Goal: Obtain resource: Download file/media

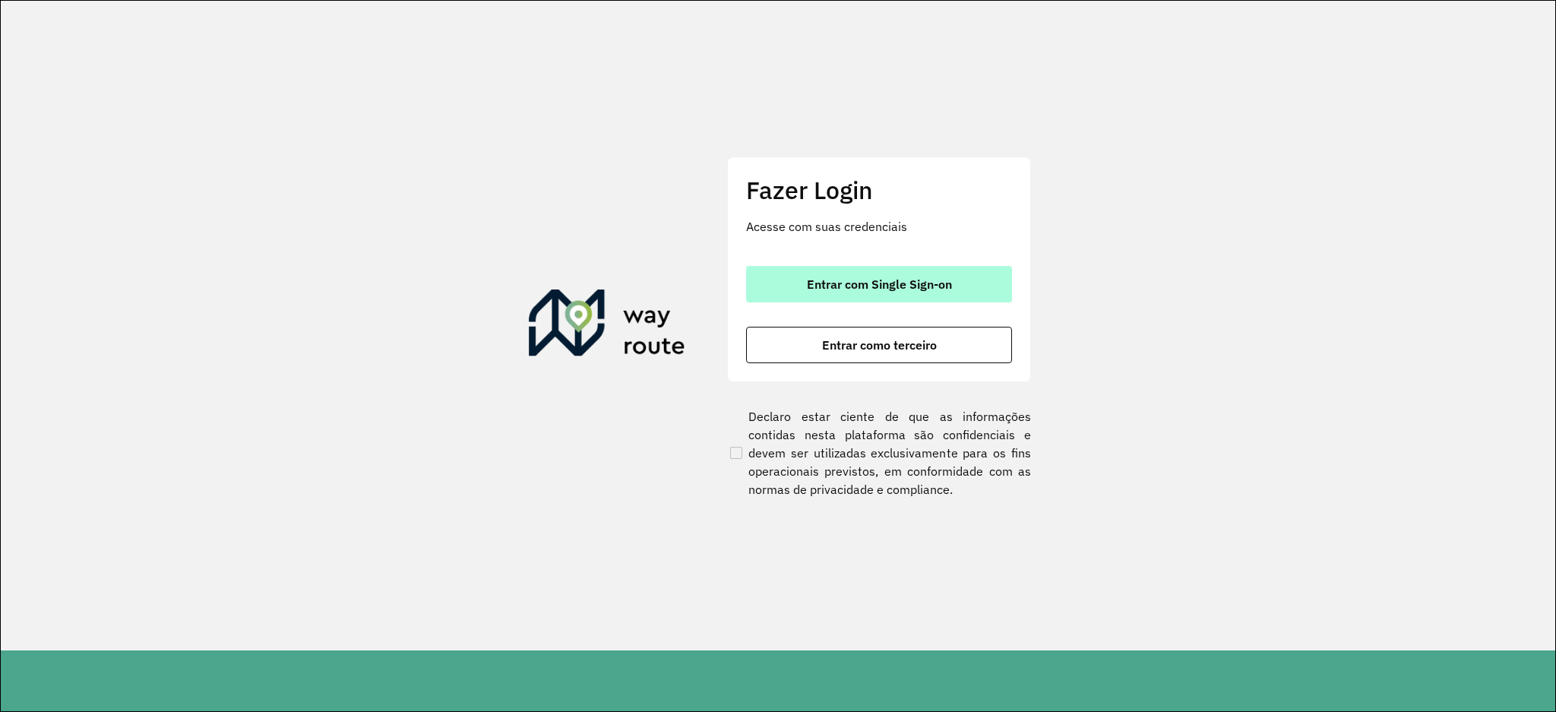
click at [894, 268] on button "Entrar com Single Sign-on" at bounding box center [879, 284] width 266 height 36
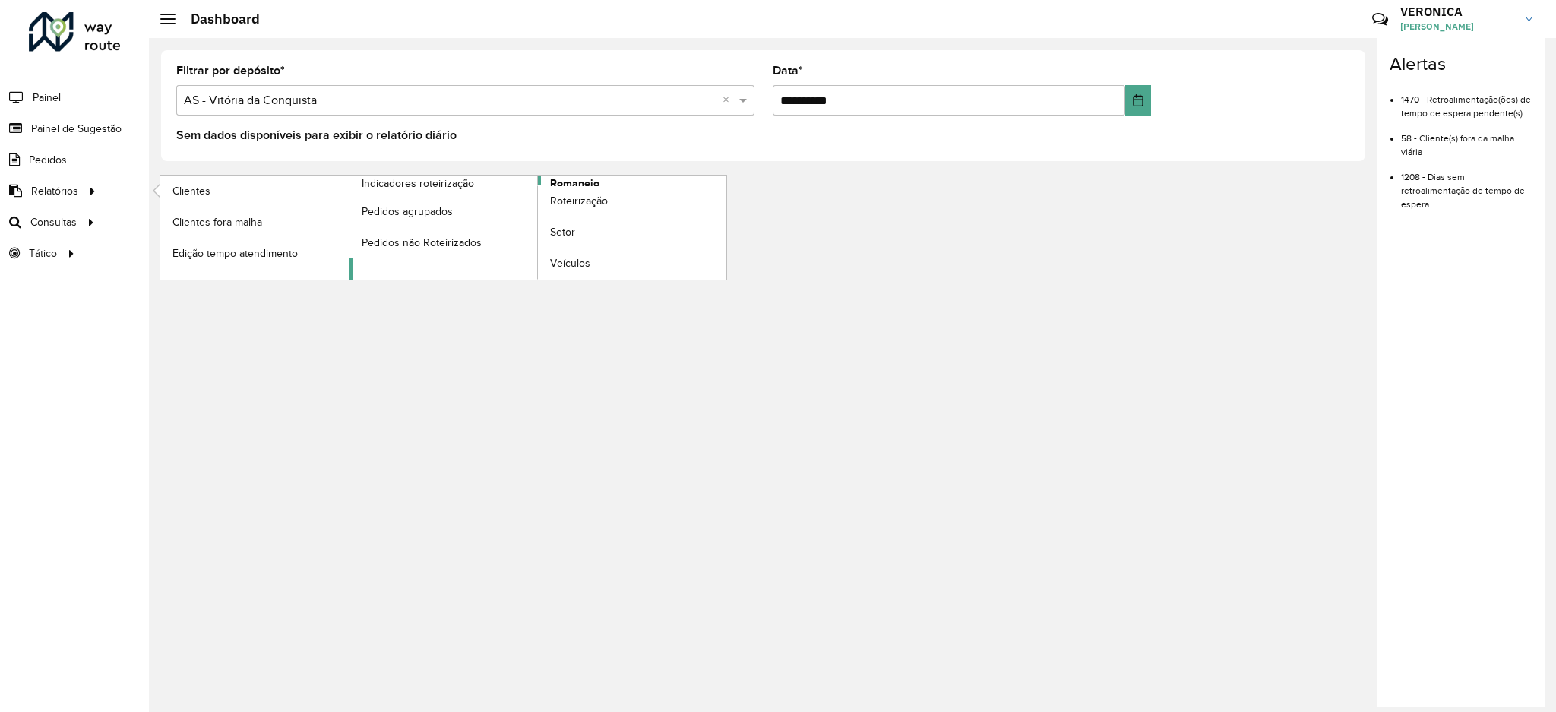
click at [597, 179] on span "Romaneio" at bounding box center [574, 184] width 49 height 16
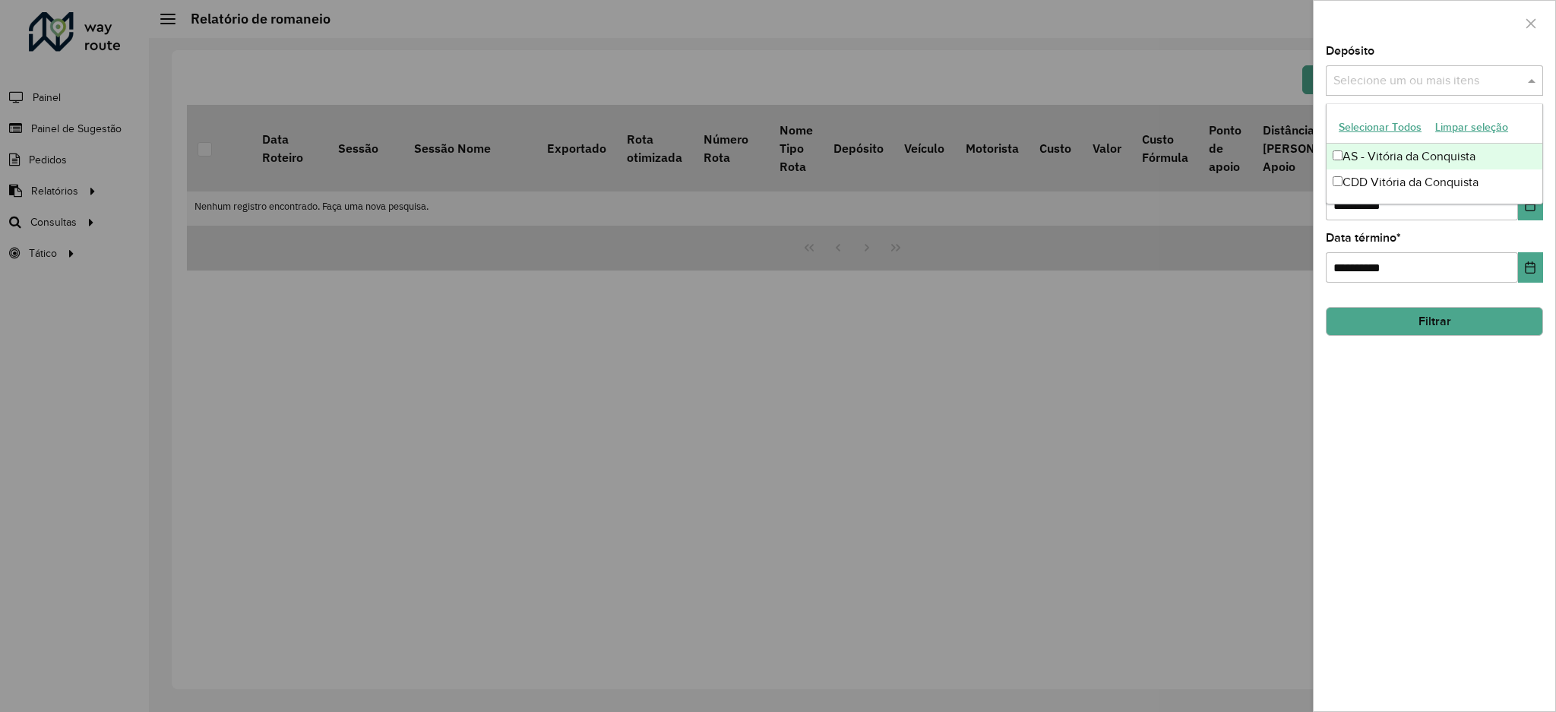
click at [1467, 73] on input "text" at bounding box center [1427, 81] width 195 height 18
click at [1372, 126] on button "Selecionar Todos" at bounding box center [1380, 128] width 97 height 24
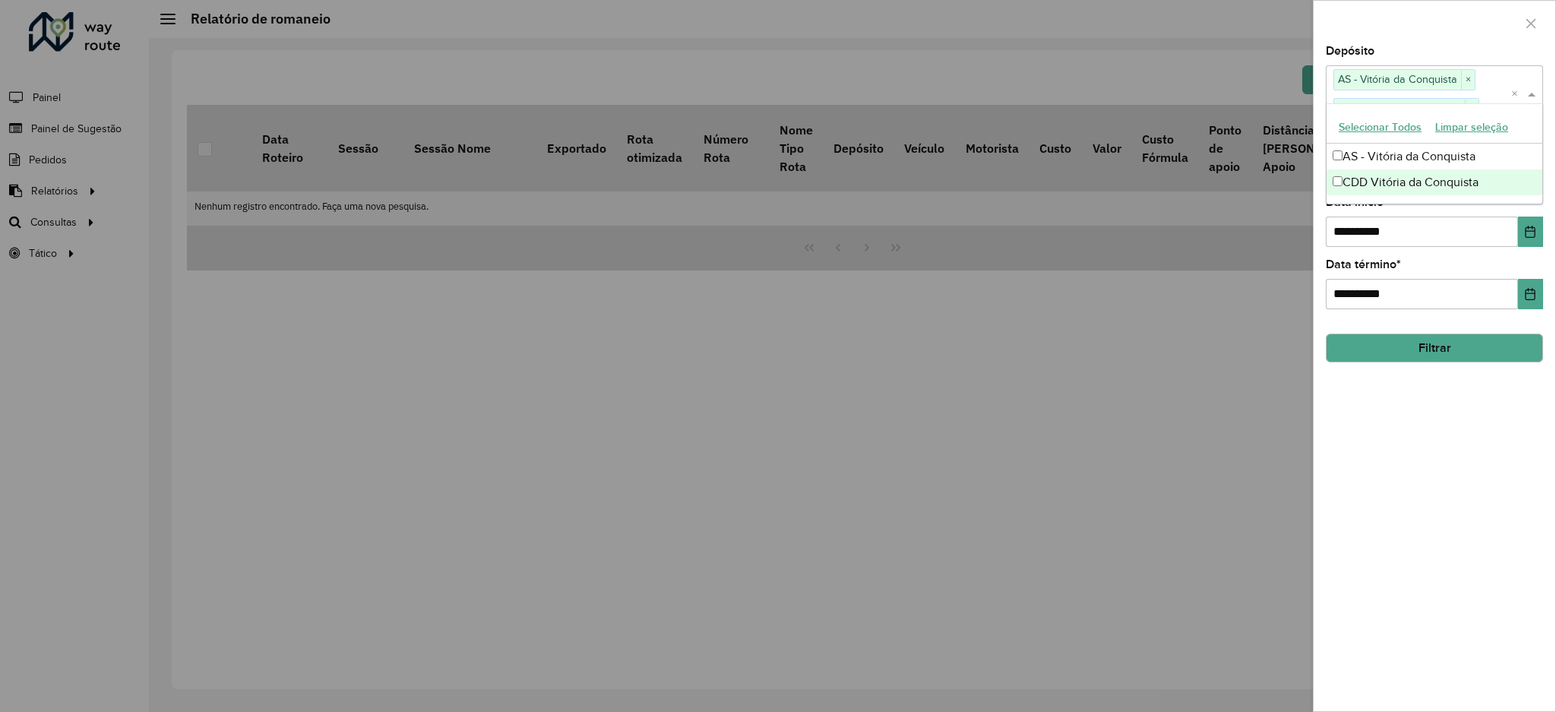
click at [1402, 213] on div "**********" at bounding box center [1434, 222] width 217 height 50
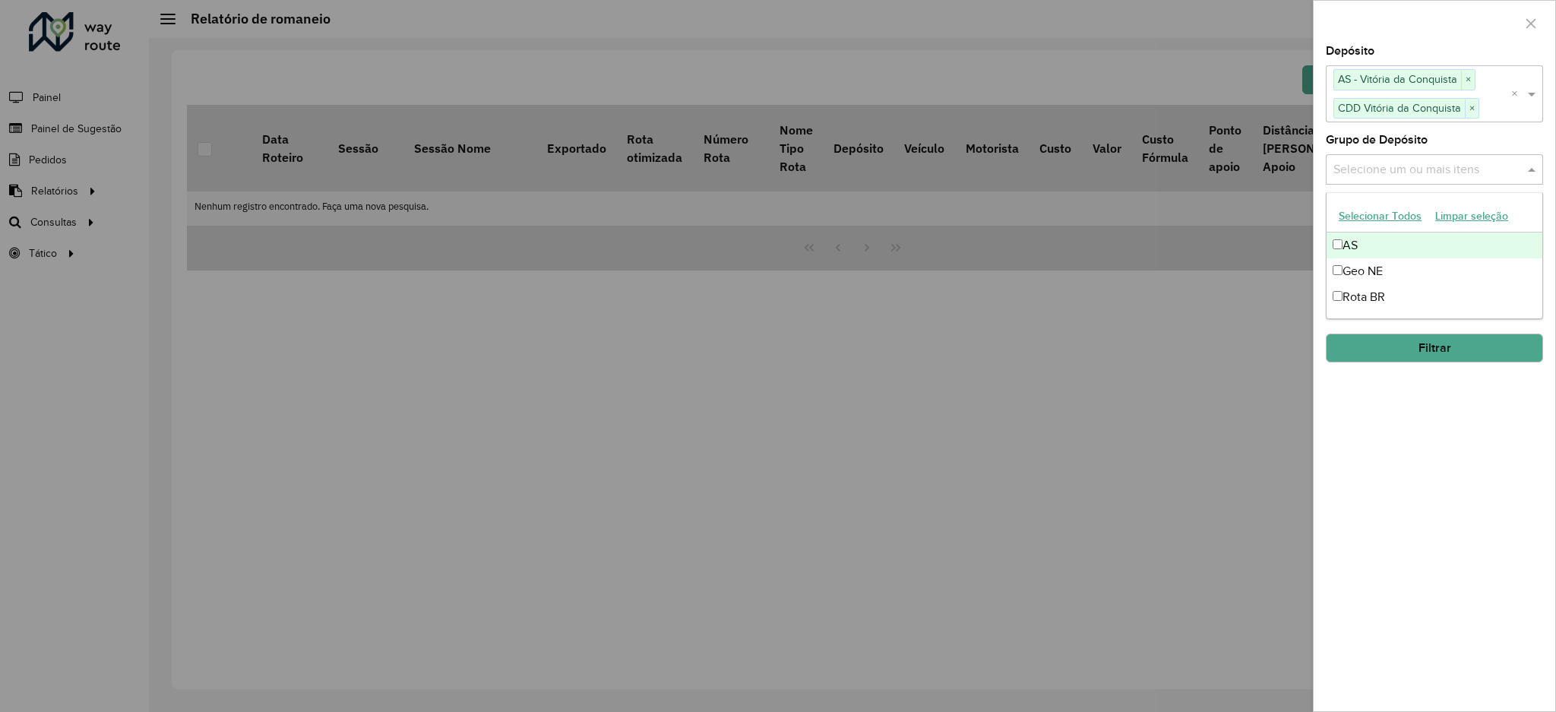
click at [1455, 164] on input "text" at bounding box center [1427, 169] width 195 height 18
click at [1388, 217] on button "Selecionar Todos" at bounding box center [1380, 216] width 97 height 24
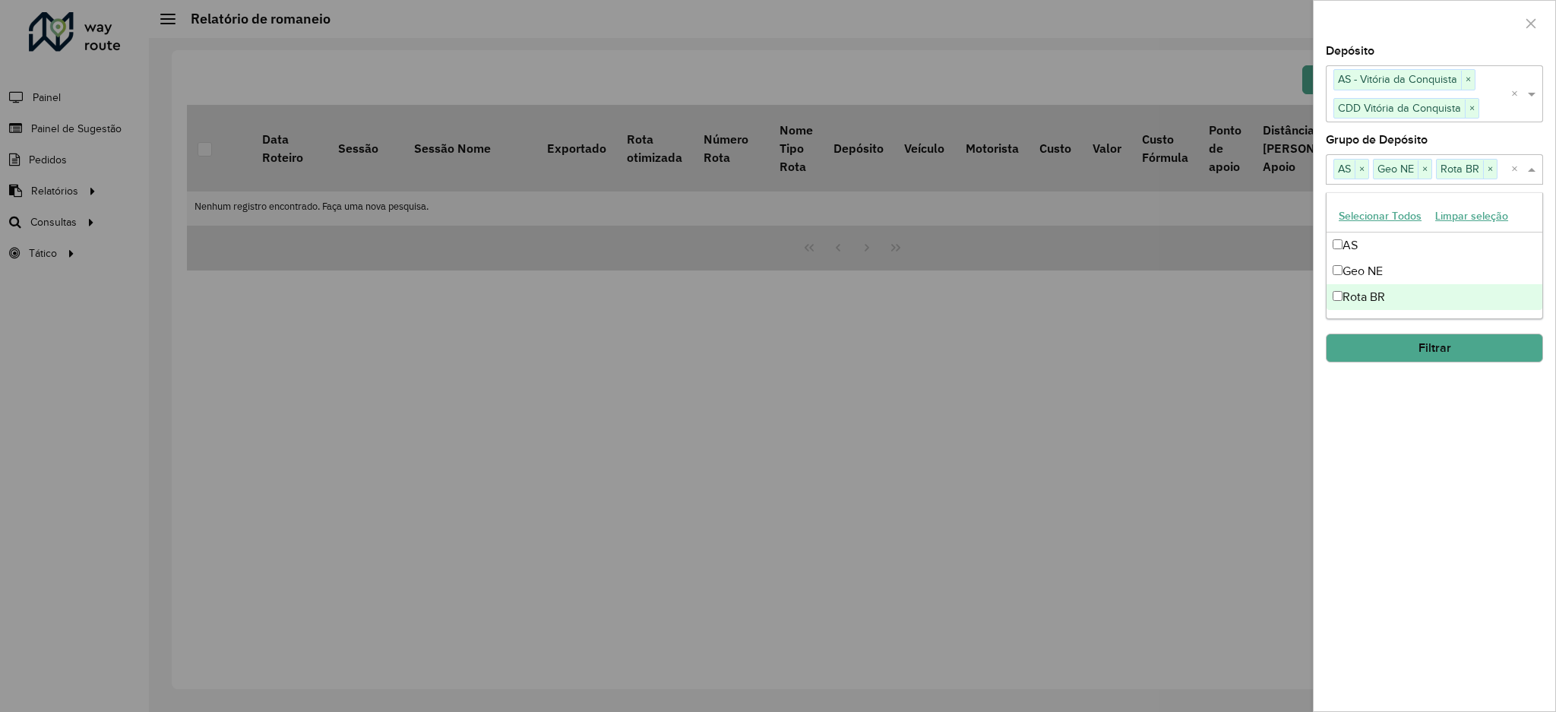
click at [1499, 466] on div "**********" at bounding box center [1435, 379] width 242 height 666
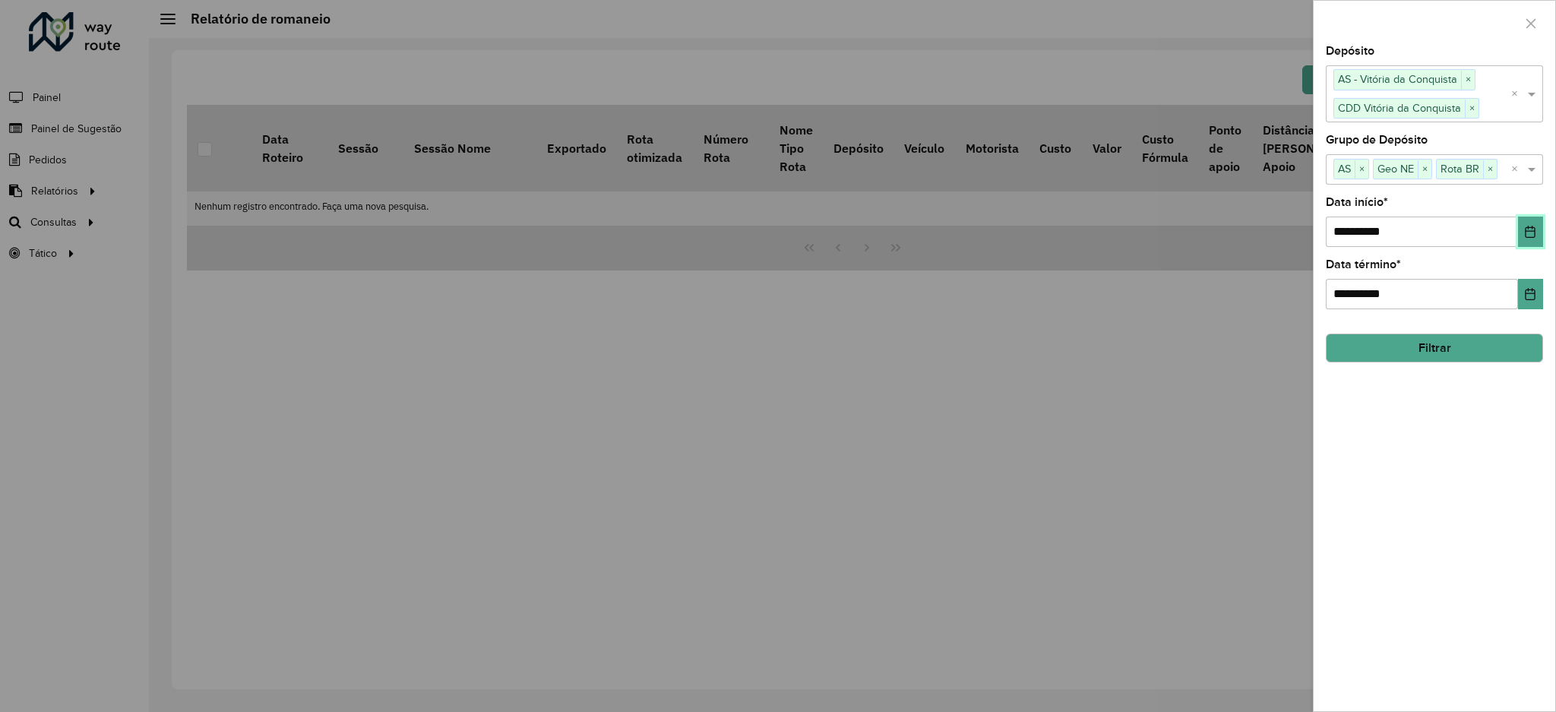
click at [1530, 233] on icon "Choose Date" at bounding box center [1530, 232] width 12 height 12
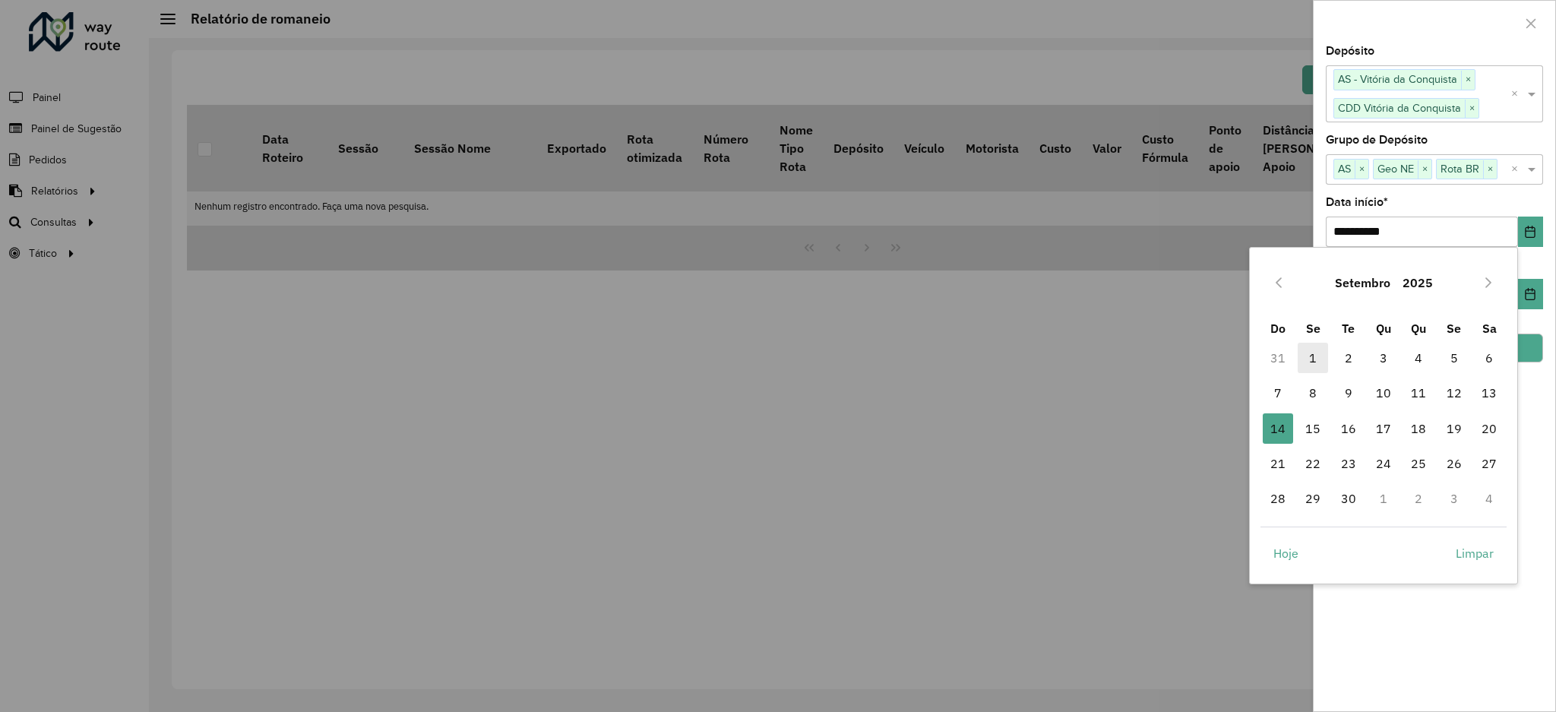
click at [1314, 350] on span "1" at bounding box center [1313, 358] width 30 height 30
type input "**********"
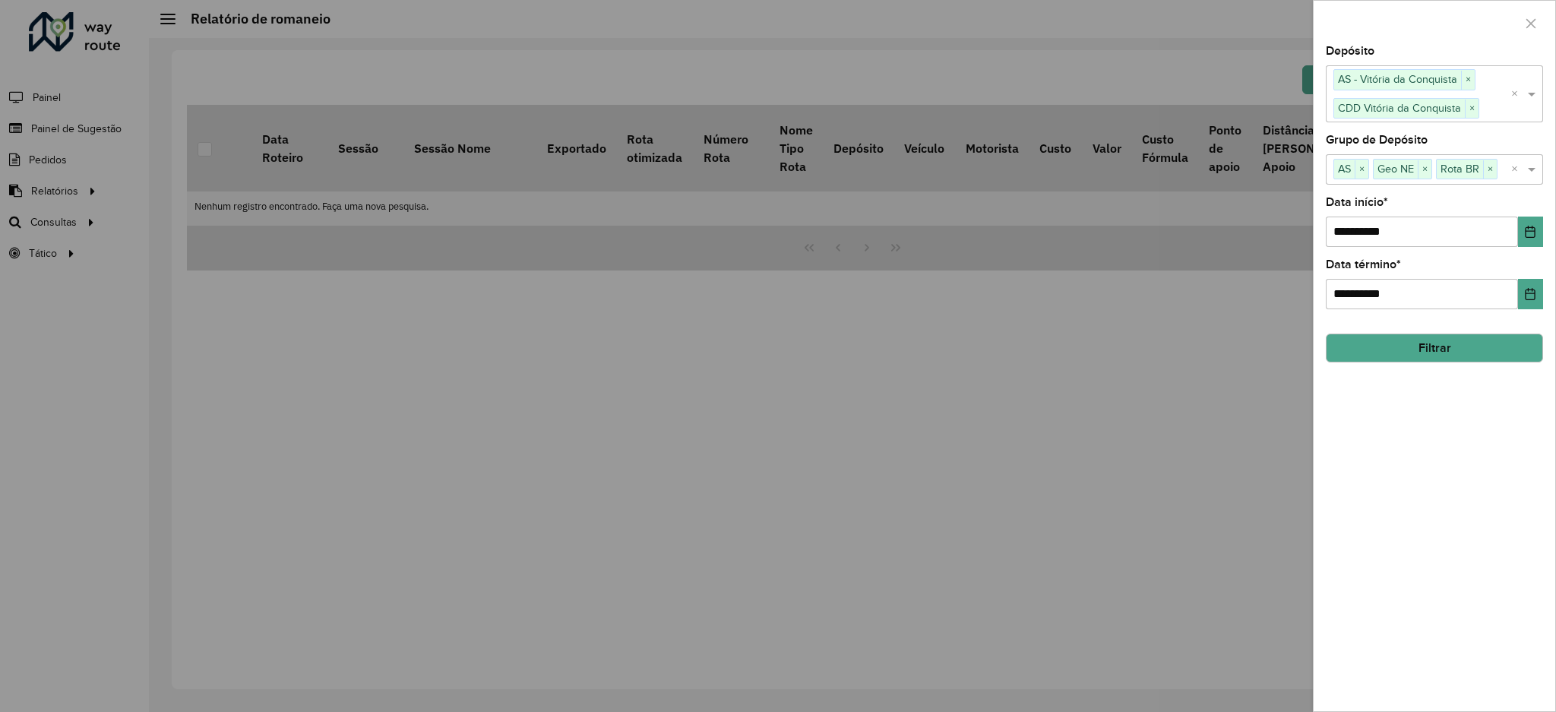
click at [1460, 350] on button "Filtrar" at bounding box center [1434, 348] width 217 height 29
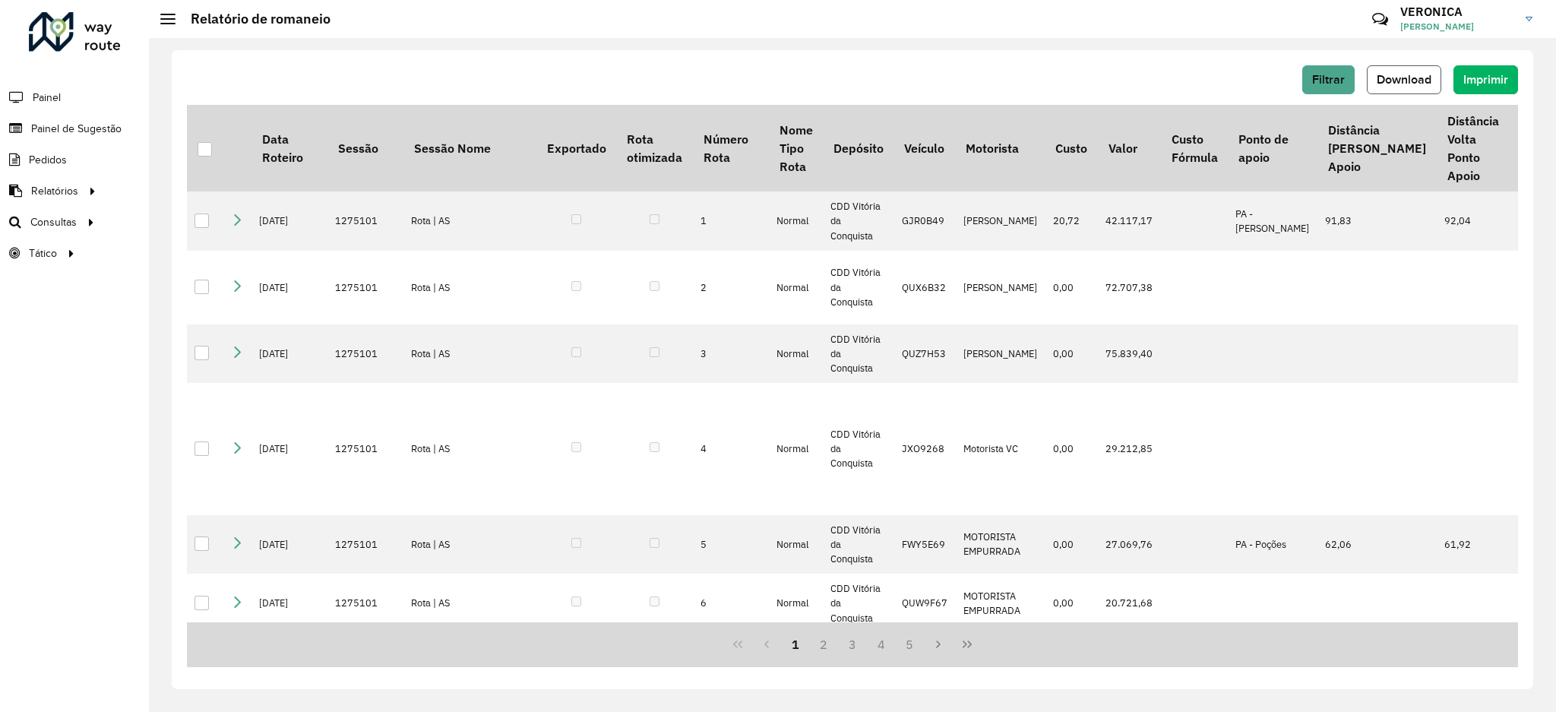
click at [1403, 81] on span "Download" at bounding box center [1404, 79] width 55 height 13
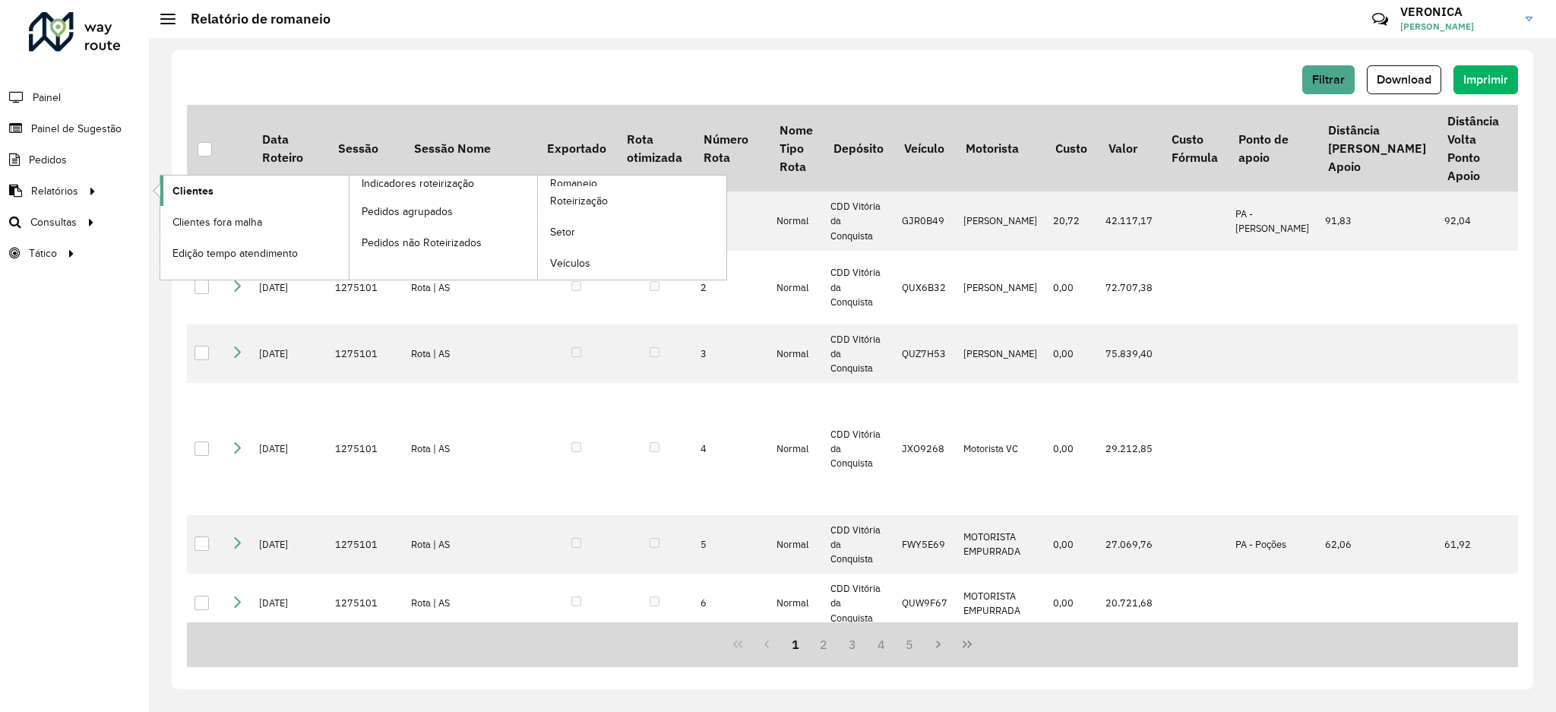
click at [201, 198] on span "Clientes" at bounding box center [193, 191] width 41 height 16
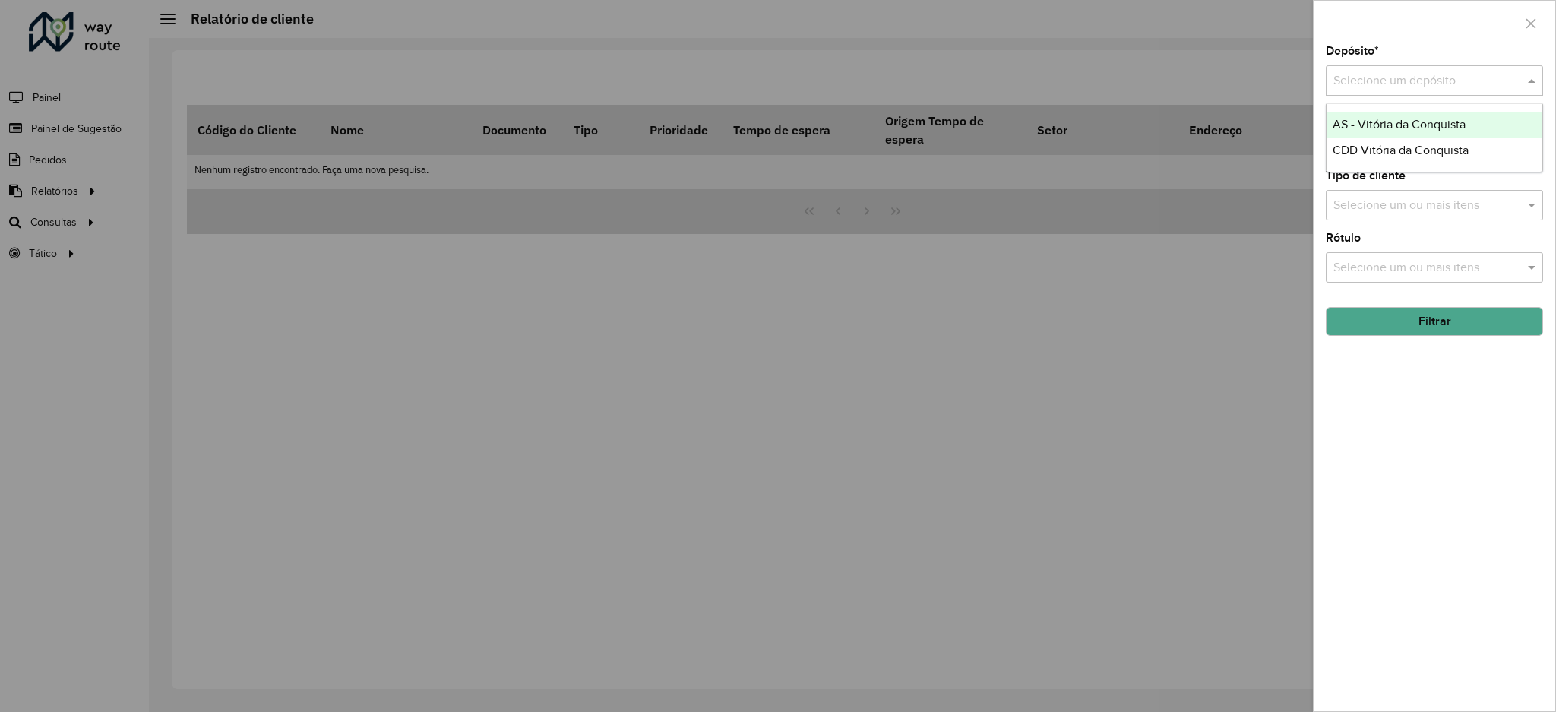
click at [1388, 66] on div "Selecione um depósito" at bounding box center [1434, 80] width 217 height 30
click at [1416, 149] on span "CDD Vitória da Conquista" at bounding box center [1401, 150] width 136 height 13
click at [1416, 146] on input "text" at bounding box center [1427, 144] width 195 height 18
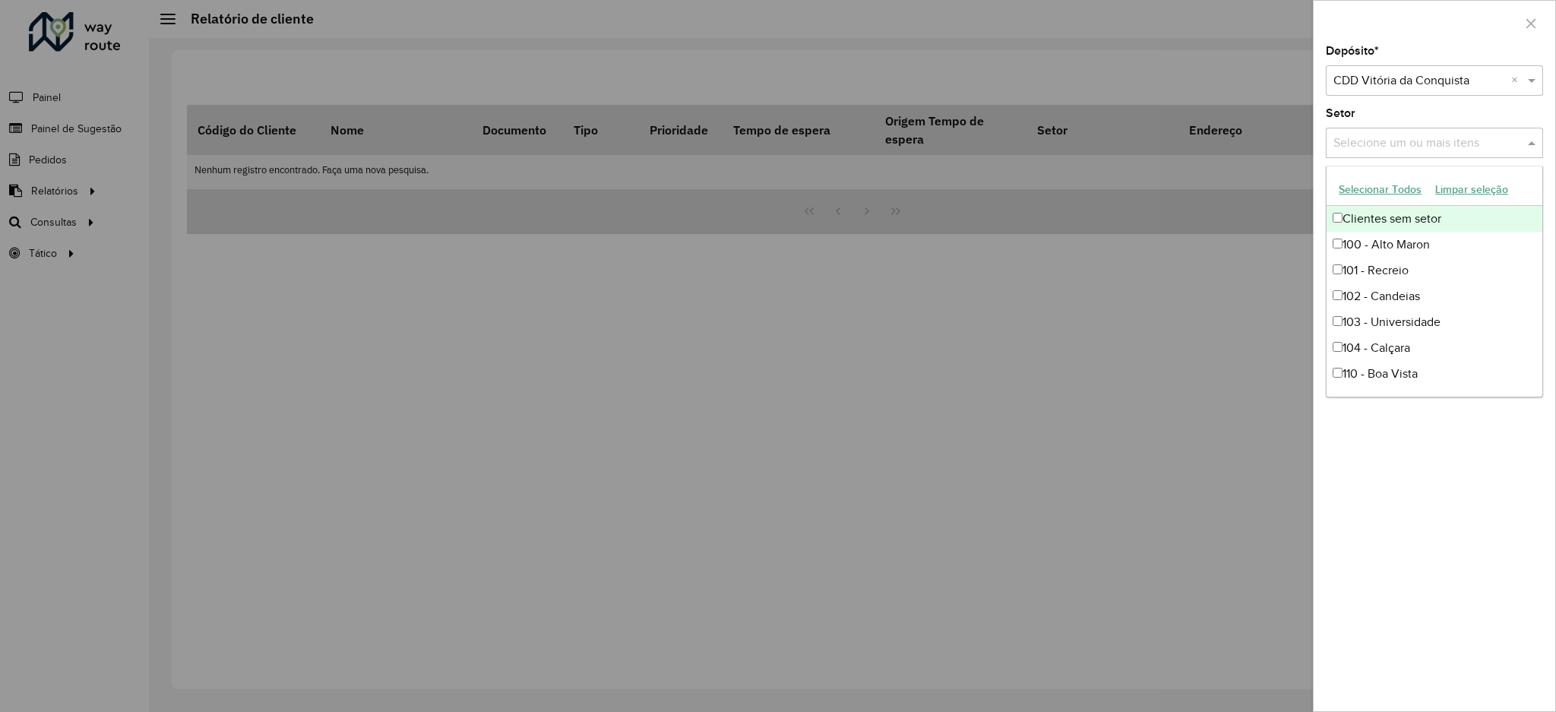
click at [1397, 195] on button "Selecionar Todos" at bounding box center [1380, 190] width 97 height 24
click at [1464, 484] on div "Depósito * Selecione um depósito × CDD Vitória da Conquista × Setor Selecione u…" at bounding box center [1435, 379] width 242 height 666
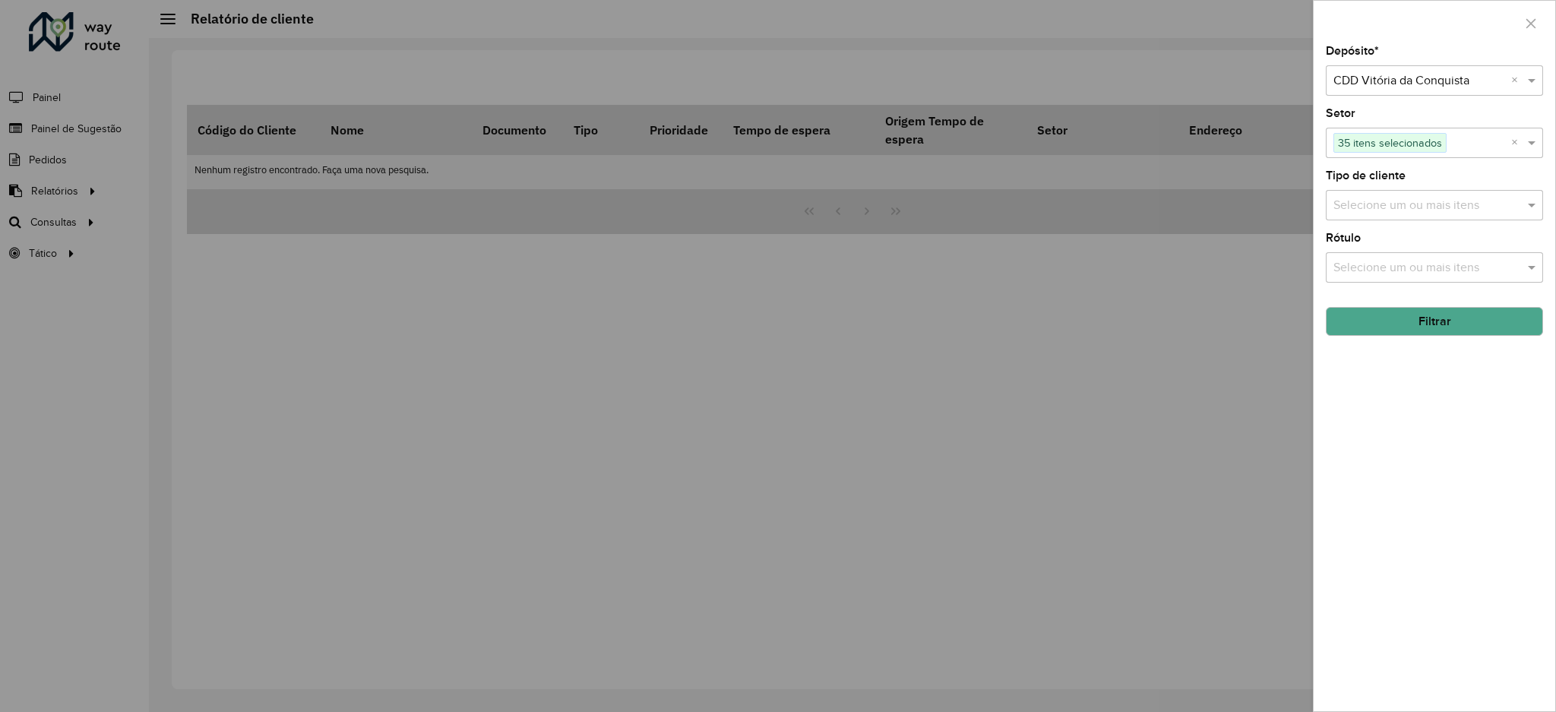
click at [1420, 190] on ng-select "Selecione um ou mais itens" at bounding box center [1434, 205] width 217 height 30
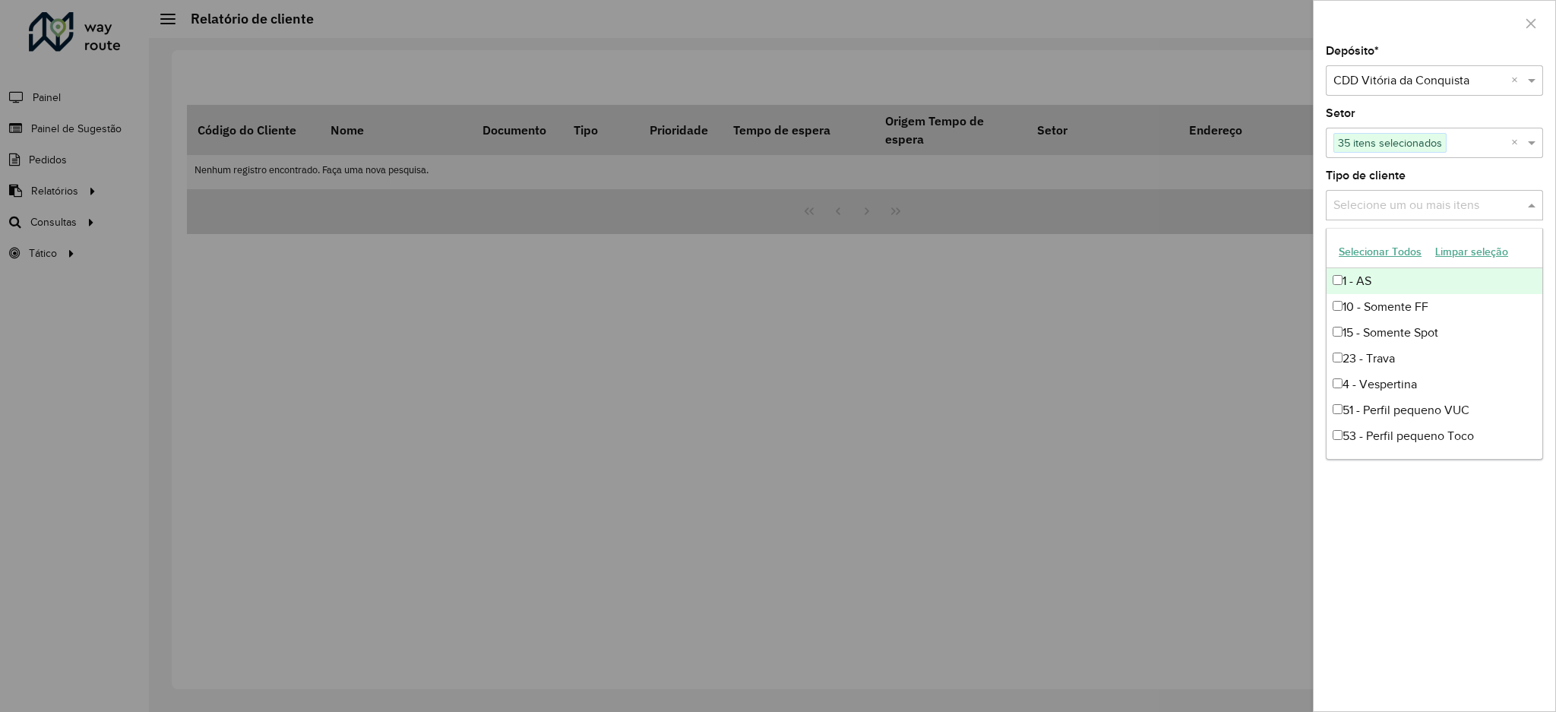
click at [1407, 207] on input "text" at bounding box center [1427, 206] width 195 height 18
click at [1386, 262] on button "Selecionar Todos" at bounding box center [1380, 252] width 97 height 24
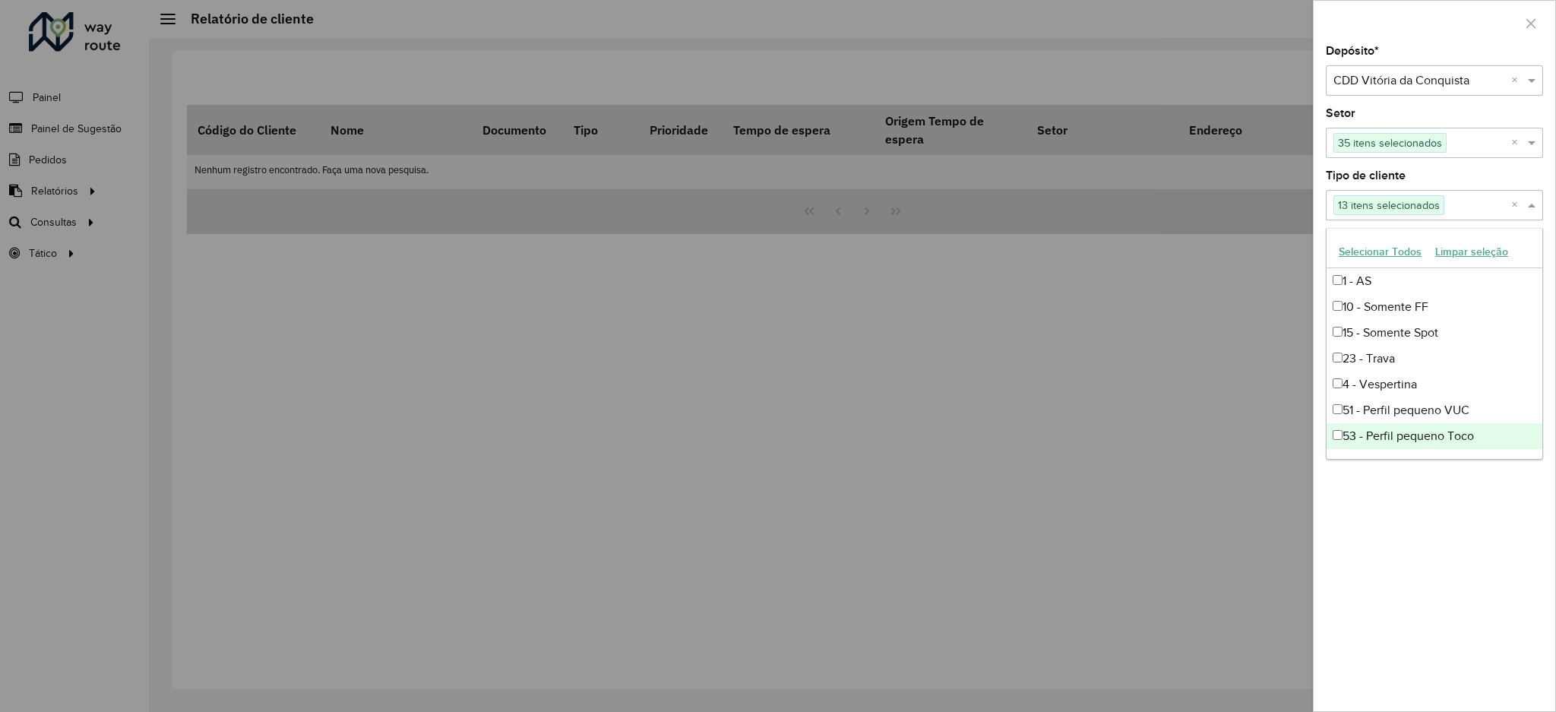
click at [1423, 545] on div "Depósito * Selecione um depósito × CDD Vitória da Conquista × Setor Selecione u…" at bounding box center [1435, 379] width 242 height 666
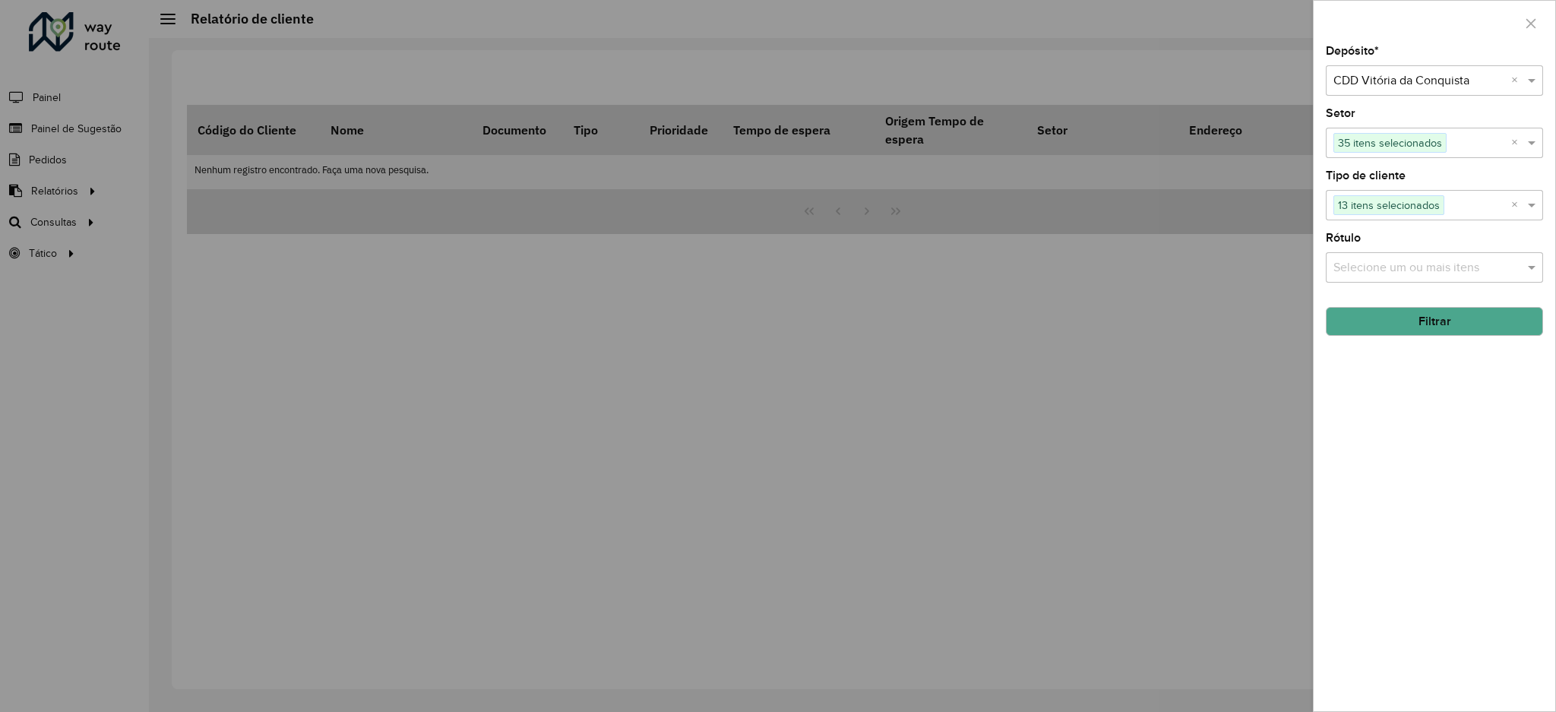
click at [1431, 274] on input "text" at bounding box center [1427, 268] width 195 height 18
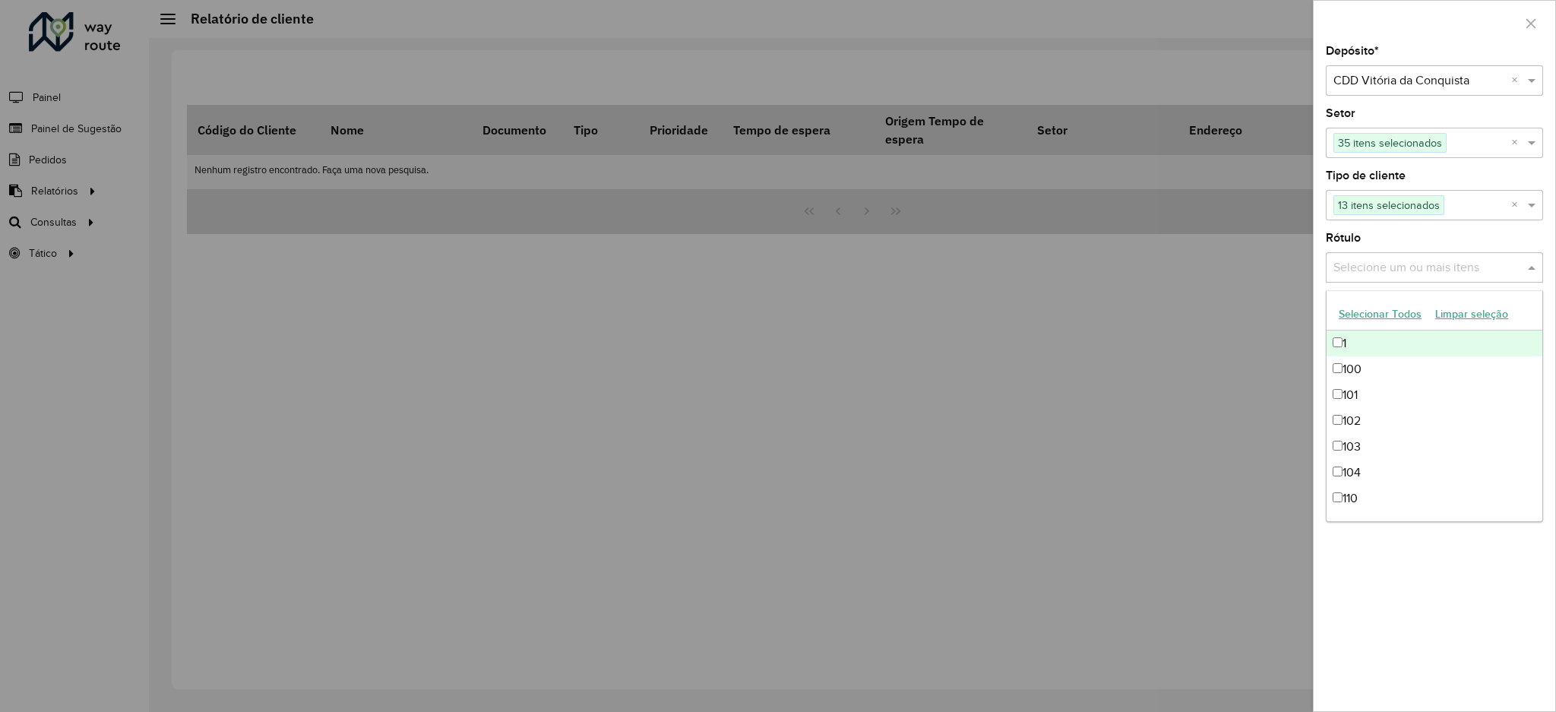
click at [1395, 312] on button "Selecionar Todos" at bounding box center [1380, 314] width 97 height 24
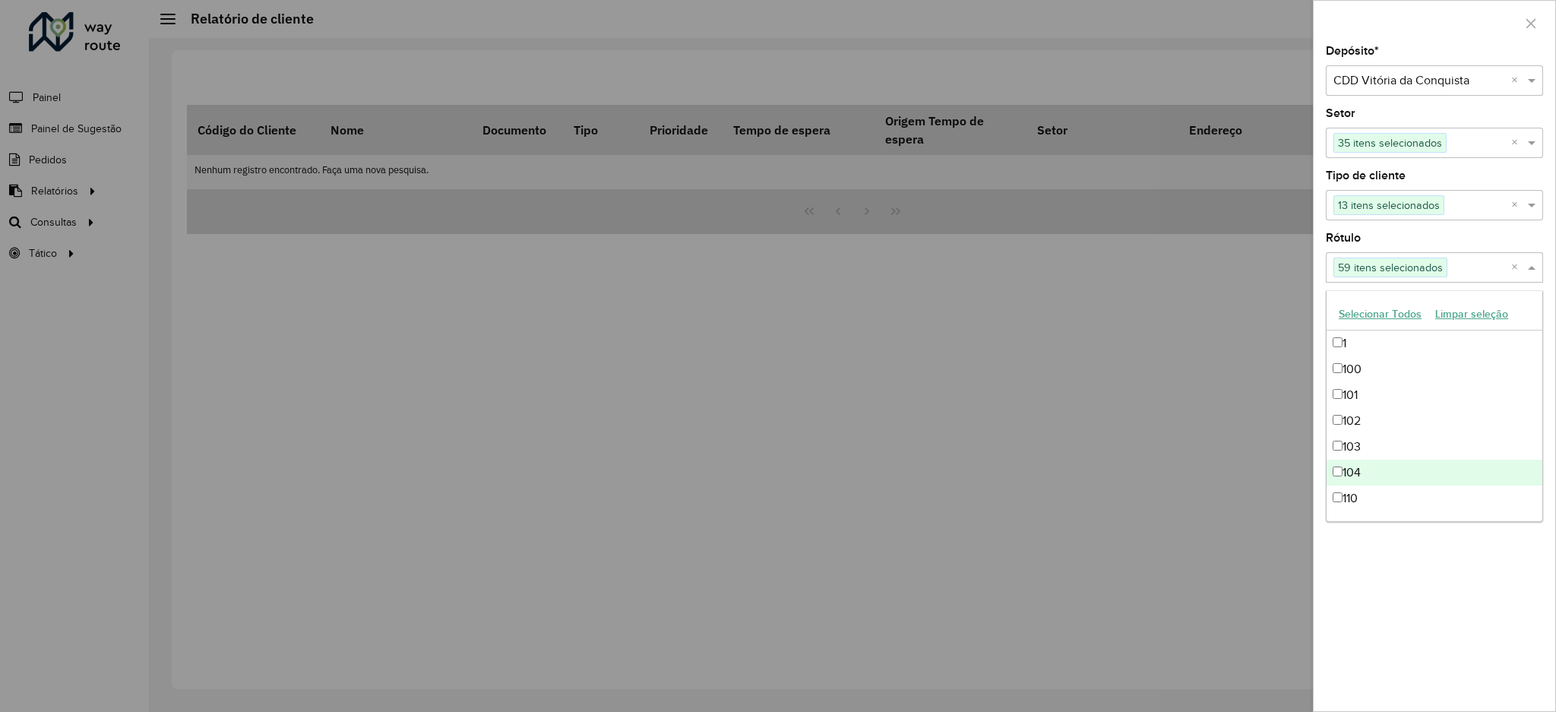
click at [1426, 581] on div "Depósito * Selecione um depósito × CDD Vitória da Conquista × Setor Selecione u…" at bounding box center [1435, 379] width 242 height 666
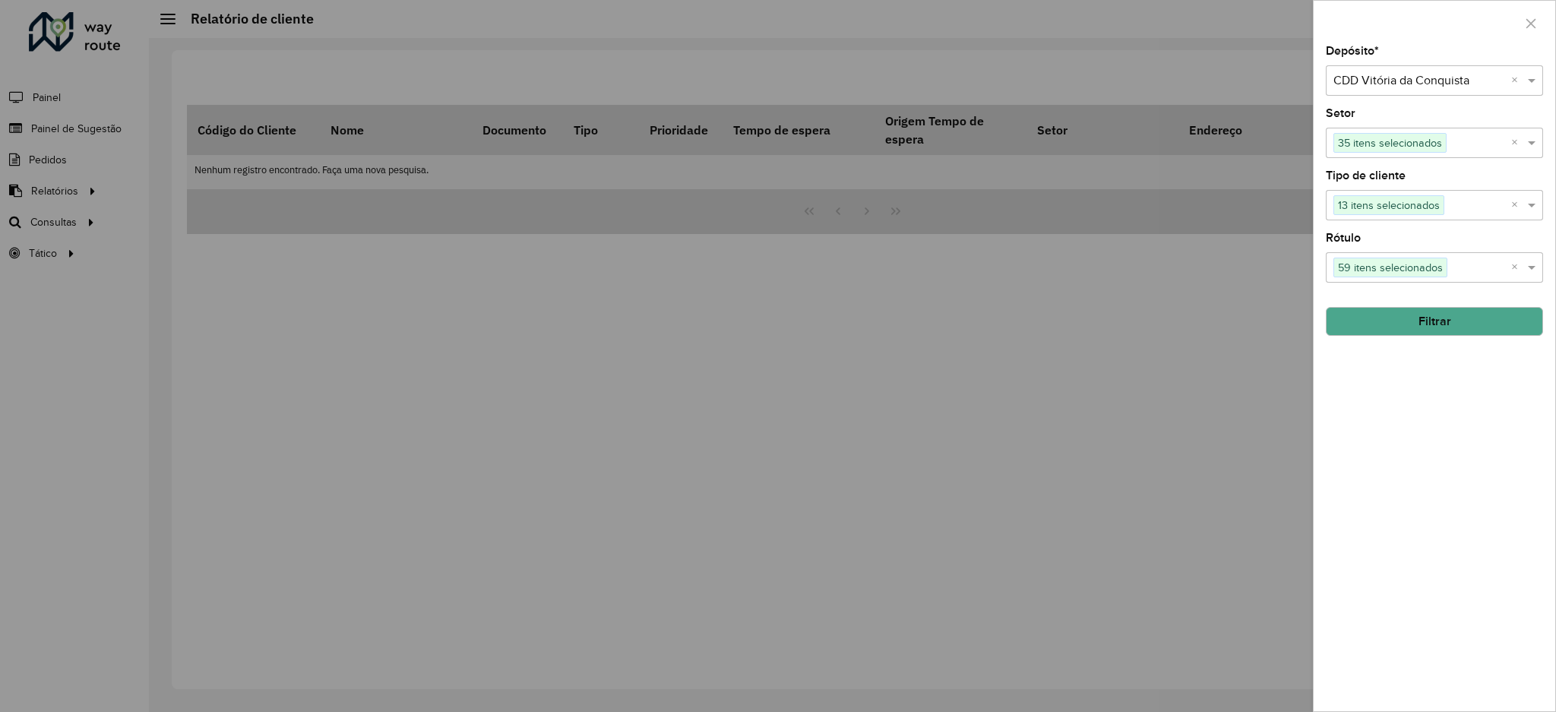
click at [1436, 314] on button "Filtrar" at bounding box center [1434, 321] width 217 height 29
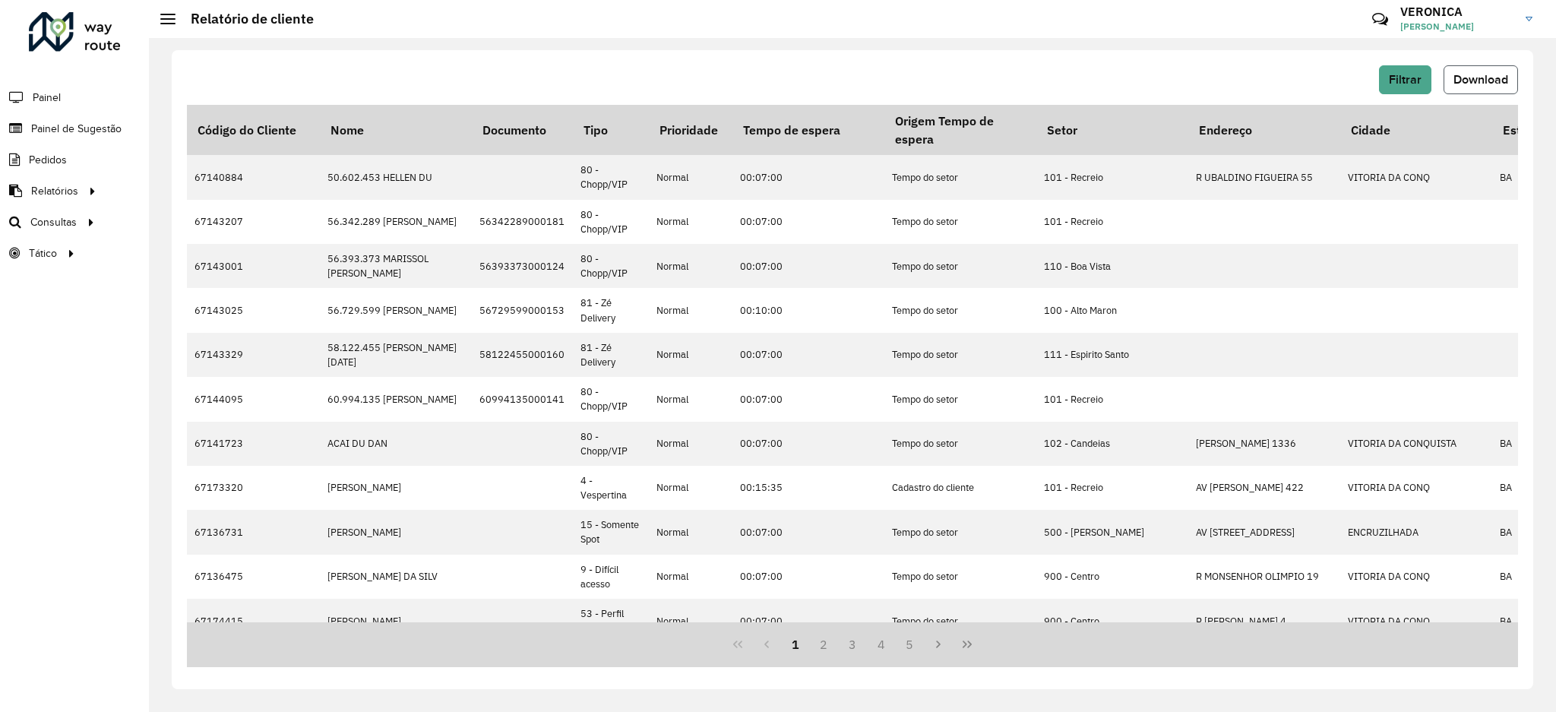
click at [1484, 80] on span "Download" at bounding box center [1481, 79] width 55 height 13
